Goal: Task Accomplishment & Management: Use online tool/utility

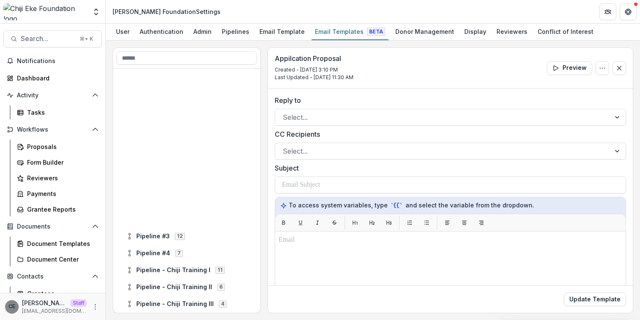
scroll to position [175, 0]
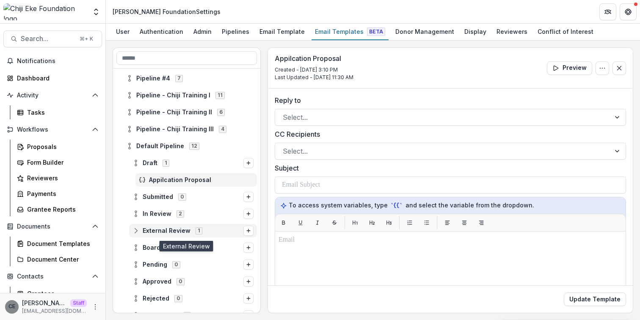
click at [154, 232] on span "External Review" at bounding box center [167, 230] width 48 height 7
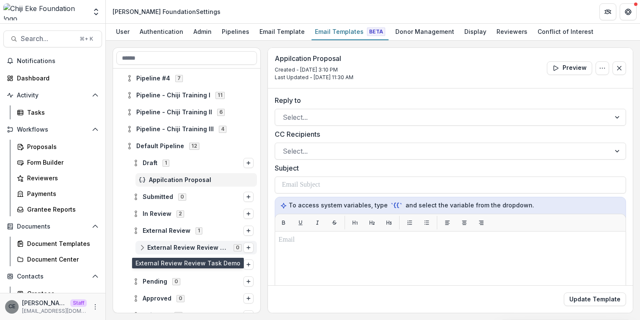
click at [172, 245] on span "External Review Review Task Demo" at bounding box center [187, 247] width 81 height 7
click at [146, 246] on span "External Review Review Task Demo 0" at bounding box center [191, 247] width 105 height 7
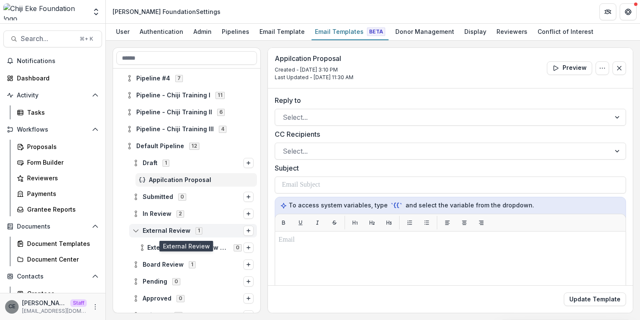
click at [135, 232] on circle at bounding box center [136, 233] width 2 height 2
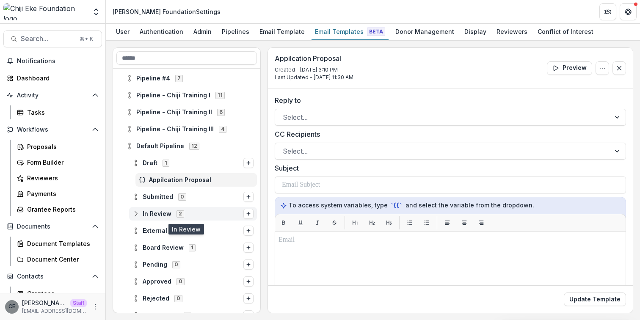
click at [157, 212] on span "In Review" at bounding box center [157, 213] width 29 height 7
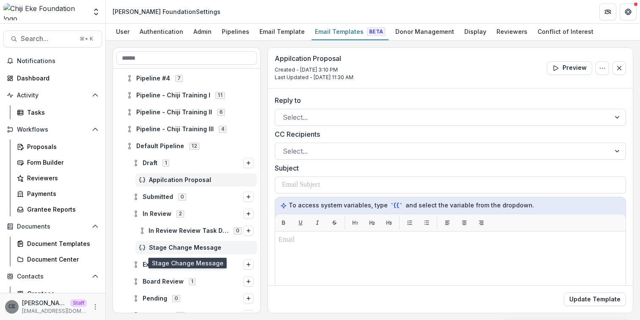
click at [174, 245] on span "Stage Change Message" at bounding box center [201, 247] width 105 height 7
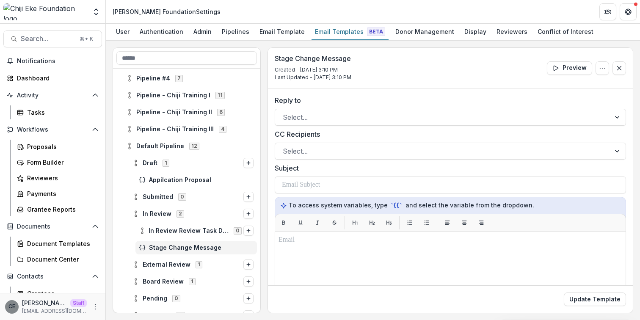
click at [174, 245] on span "Stage Change Message" at bounding box center [201, 247] width 105 height 7
click at [154, 213] on span "In Review" at bounding box center [157, 213] width 29 height 7
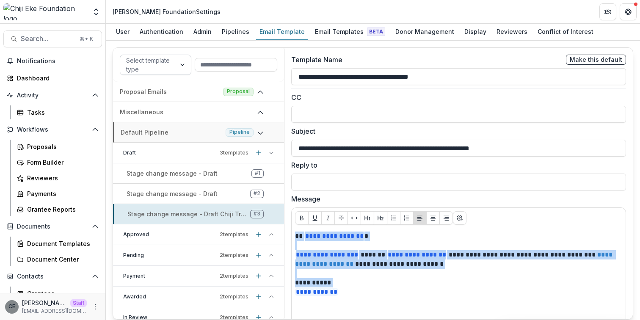
scroll to position [8, 0]
